Goal: Information Seeking & Learning: Learn about a topic

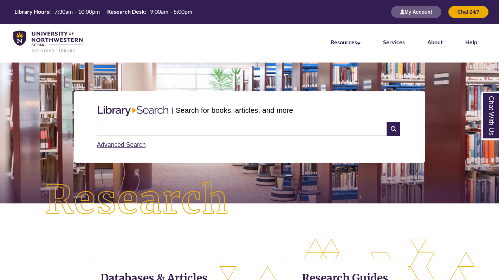
click at [150, 130] on input "text" at bounding box center [242, 129] width 290 height 14
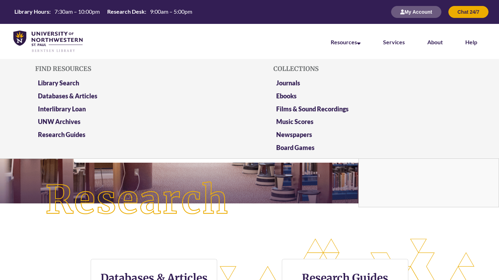
click at [348, 38] on li "Resources Find Resources Library Search Databases & Articles Interlibrary Loan …" at bounding box center [345, 41] width 52 height 35
click at [334, 40] on link "Resources" at bounding box center [345, 43] width 30 height 8
click at [59, 93] on link "Databases & Articles" at bounding box center [67, 96] width 59 height 9
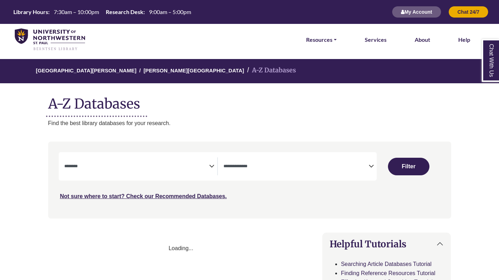
select select "Database Subject Filter"
select select "Database Types Filter"
select select "Database Subject Filter"
select select "Database Types Filter"
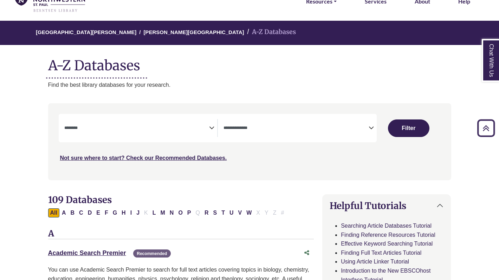
scroll to position [31, 0]
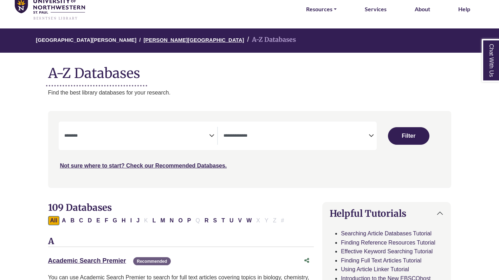
click at [143, 38] on link "[PERSON_NAME][GEOGRAPHIC_DATA]" at bounding box center [193, 39] width 100 height 7
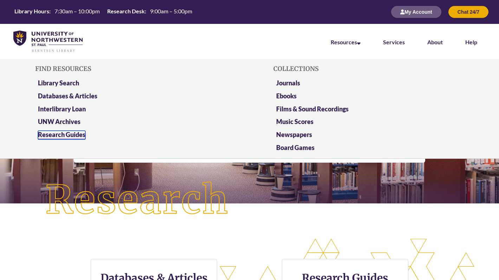
click at [75, 138] on link "Research Guides" at bounding box center [61, 135] width 47 height 9
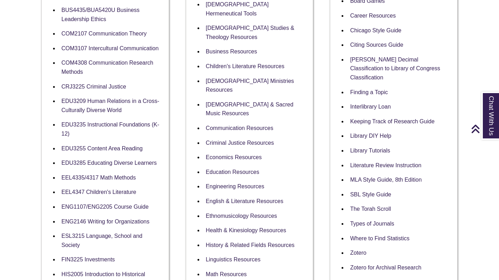
scroll to position [241, 0]
click at [120, 175] on link "EEL4335/4317 Math Methods" at bounding box center [98, 177] width 74 height 7
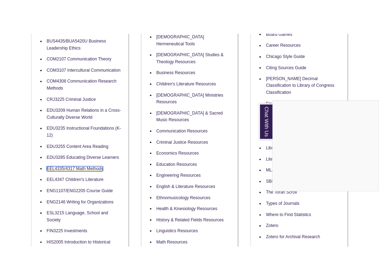
scroll to position [268, 0]
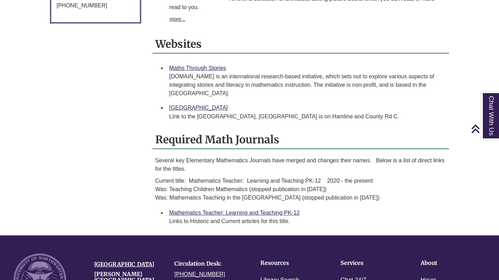
scroll to position [490, 0]
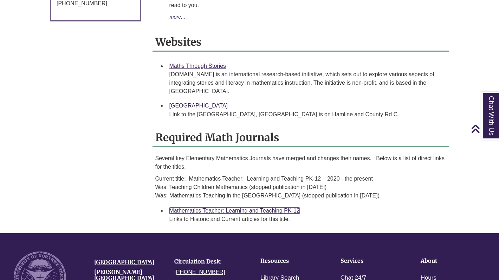
click at [214, 211] on link "Mathematics Teacher: Learning and Teaching PK-12" at bounding box center [234, 211] width 130 height 6
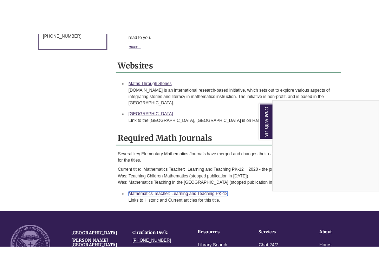
scroll to position [504, 0]
